Goal: Task Accomplishment & Management: Complete application form

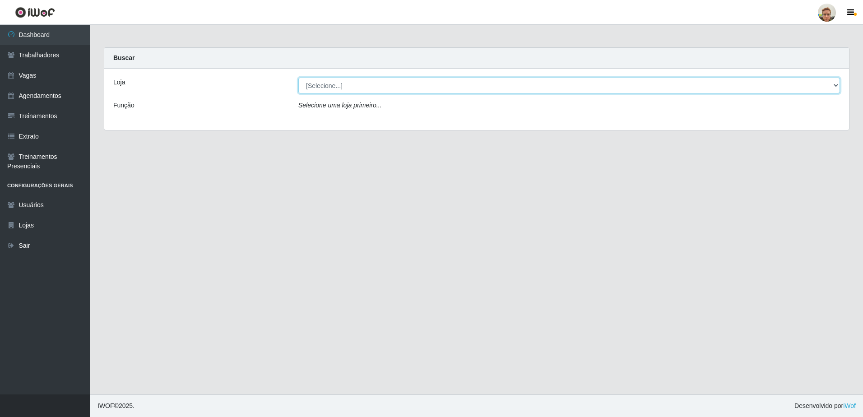
drag, startPoint x: 368, startPoint y: 97, endPoint x: 348, endPoint y: 80, distance: 26.9
click at [348, 80] on select "[Selecione...] [GEOGRAPHIC_DATA][PERSON_NAME]" at bounding box center [569, 86] width 542 height 16
select select "168"
click at [298, 78] on select "[Selecione...] [GEOGRAPHIC_DATA][PERSON_NAME]" at bounding box center [569, 86] width 542 height 16
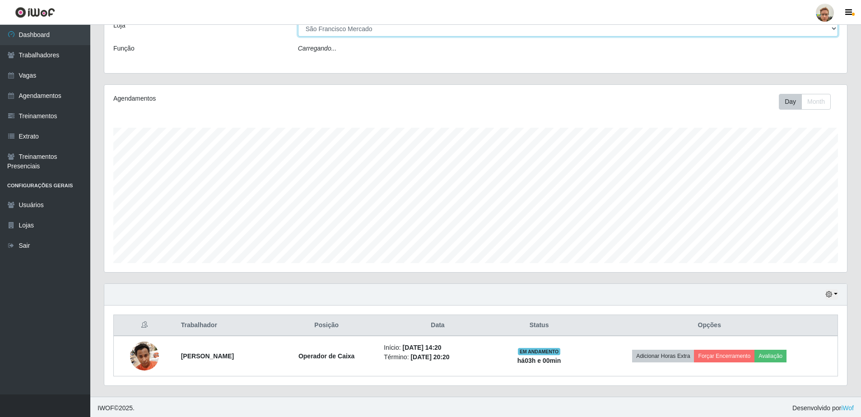
scroll to position [59, 0]
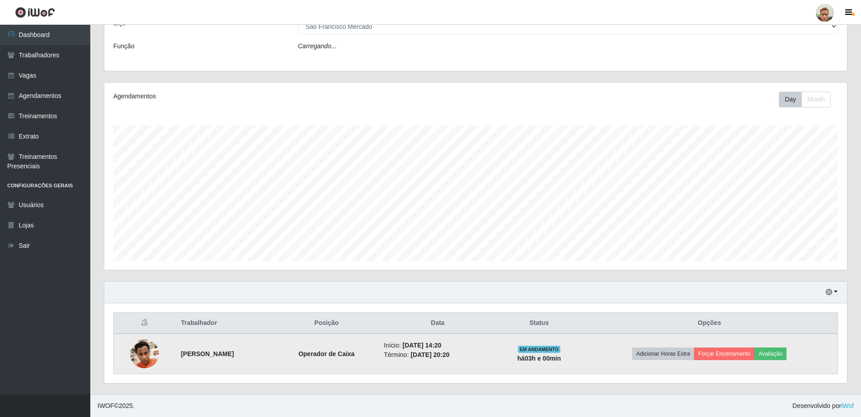
click at [144, 355] on img at bounding box center [144, 354] width 29 height 38
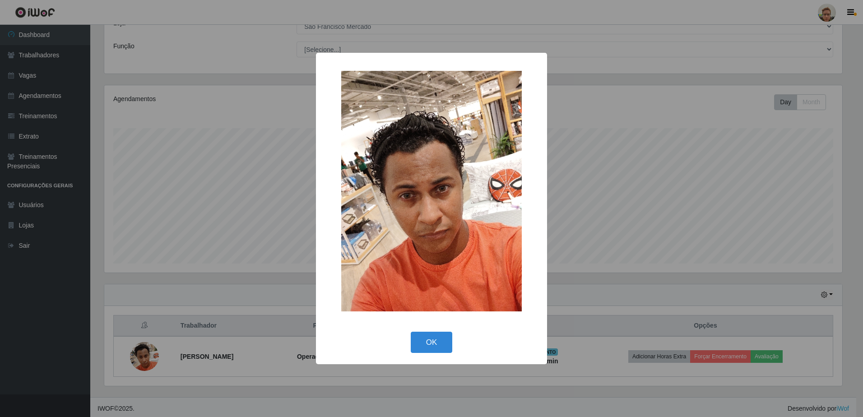
click at [192, 268] on div "× OK Cancel" at bounding box center [431, 208] width 863 height 417
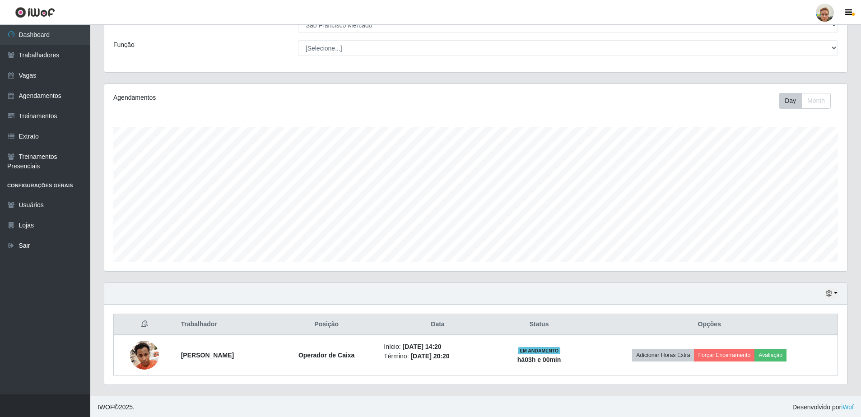
scroll to position [62, 0]
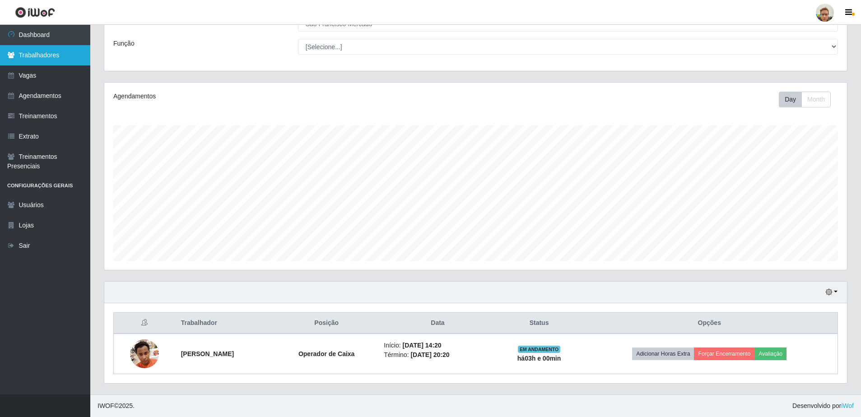
click at [49, 62] on link "Trabalhadores" at bounding box center [45, 55] width 90 height 20
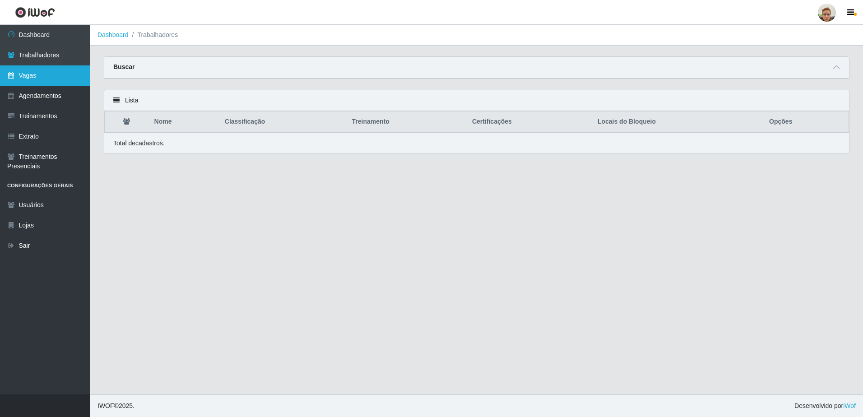
click at [43, 75] on link "Vagas" at bounding box center [45, 75] width 90 height 20
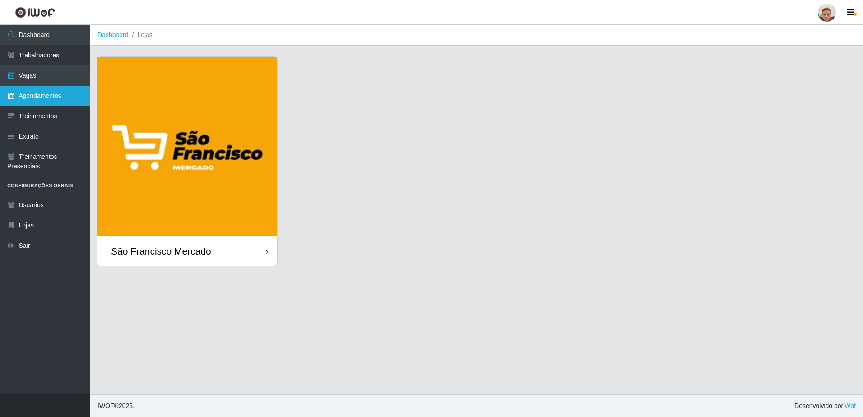
click at [54, 95] on link "Agendamentos" at bounding box center [45, 96] width 90 height 20
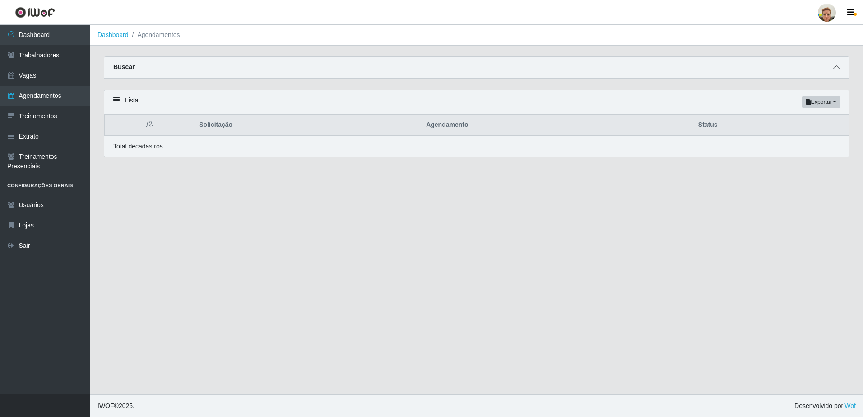
click at [837, 68] on icon at bounding box center [837, 67] width 6 height 6
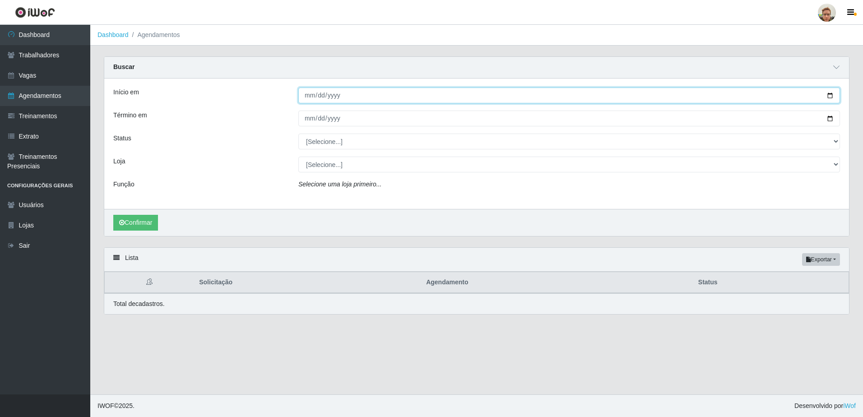
click at [833, 96] on input "Início em" at bounding box center [569, 96] width 542 height 16
type input "[DATE]"
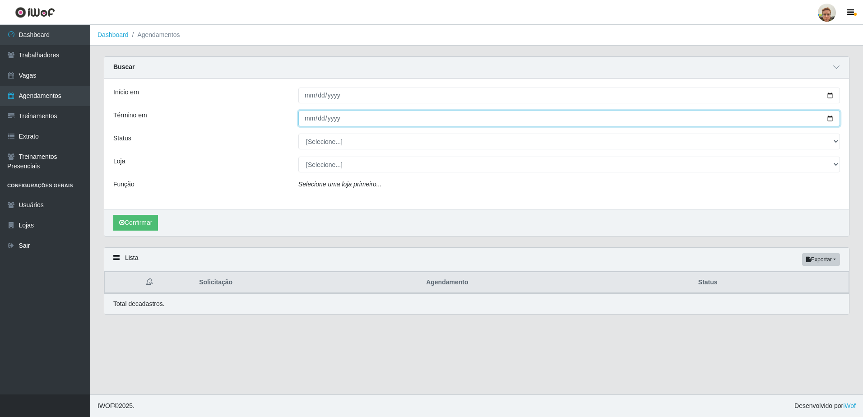
click at [833, 119] on input "Término em" at bounding box center [569, 119] width 542 height 16
type input "[DATE]"
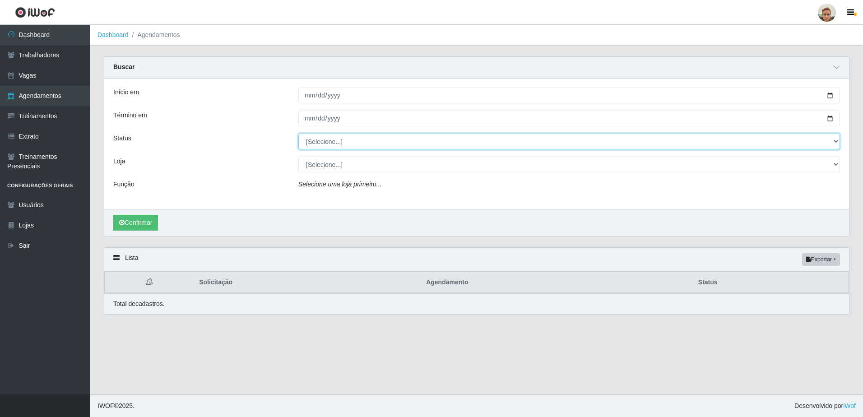
click at [330, 143] on select "[Selecione...] AGENDADO AGUARDANDO LIBERAR EM ANDAMENTO EM REVISÃO FINALIZADO C…" at bounding box center [569, 142] width 542 height 16
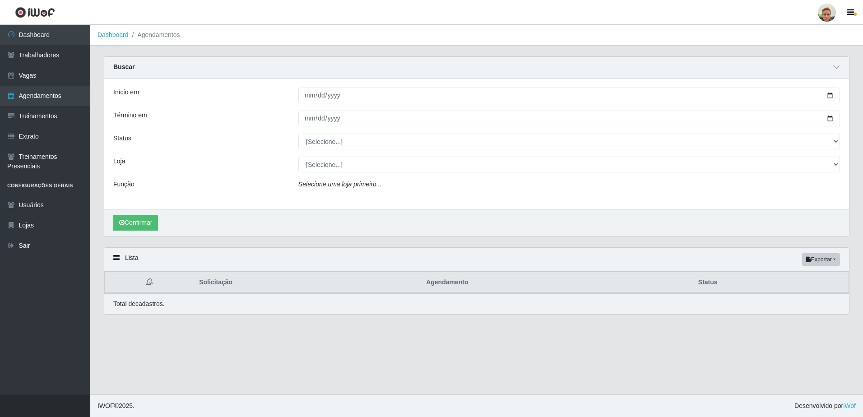
click at [245, 179] on div "Início em [DATE] Término em [DATE] Status [Selecione...] AGENDADO AGUARDANDO LI…" at bounding box center [476, 144] width 745 height 130
click at [133, 224] on button "Confirmar" at bounding box center [135, 223] width 45 height 16
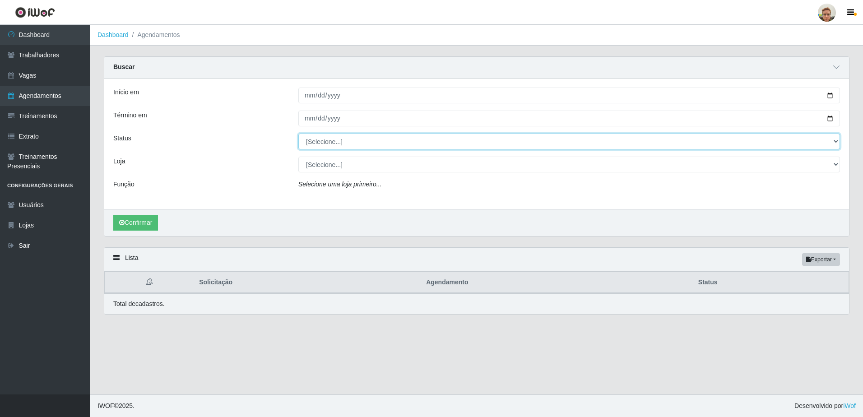
click at [339, 138] on select "[Selecione...] AGENDADO AGUARDANDO LIBERAR EM ANDAMENTO EM REVISÃO FINALIZADO C…" at bounding box center [569, 142] width 542 height 16
select select "AGENDADO"
click at [298, 134] on select "[Selecione...] AGENDADO AGUARDANDO LIBERAR EM ANDAMENTO EM REVISÃO FINALIZADO C…" at bounding box center [569, 142] width 542 height 16
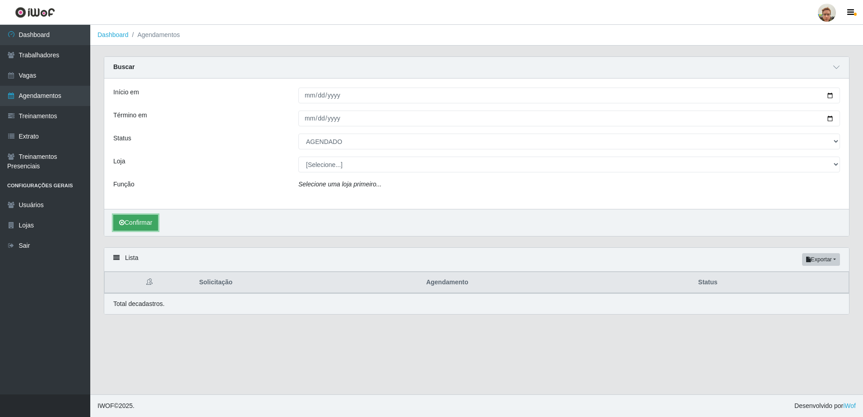
click at [139, 228] on button "Confirmar" at bounding box center [135, 223] width 45 height 16
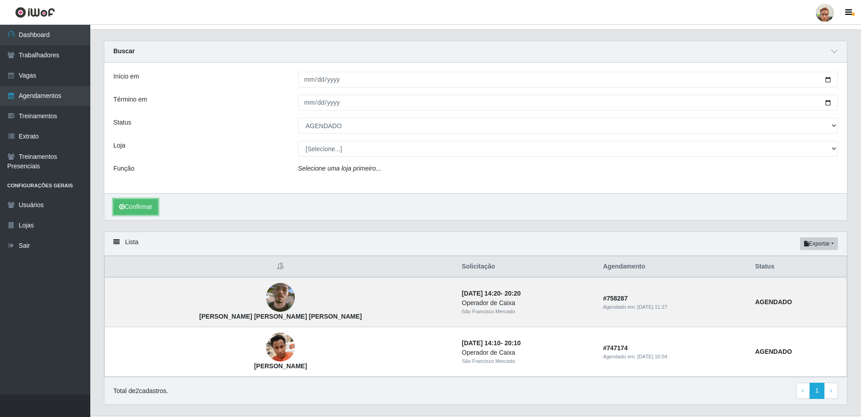
scroll to position [37, 0]
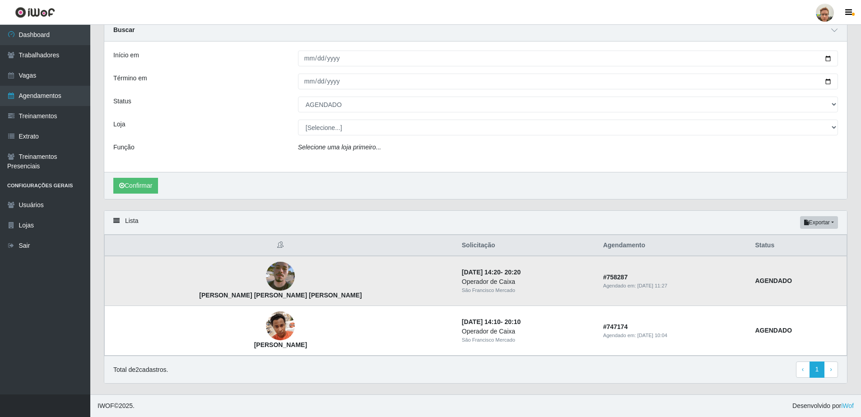
click at [266, 275] on img at bounding box center [280, 276] width 29 height 51
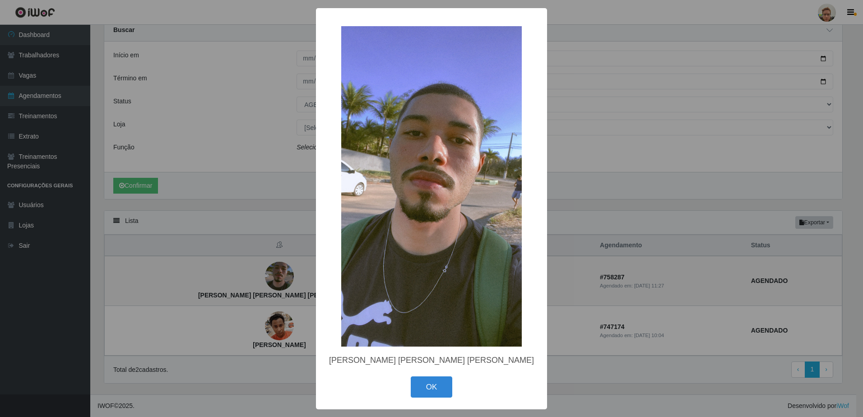
click at [256, 293] on div "× [PERSON_NAME] [PERSON_NAME] [PERSON_NAME] OK Cancel" at bounding box center [431, 208] width 863 height 417
